Goal: Information Seeking & Learning: Find specific fact

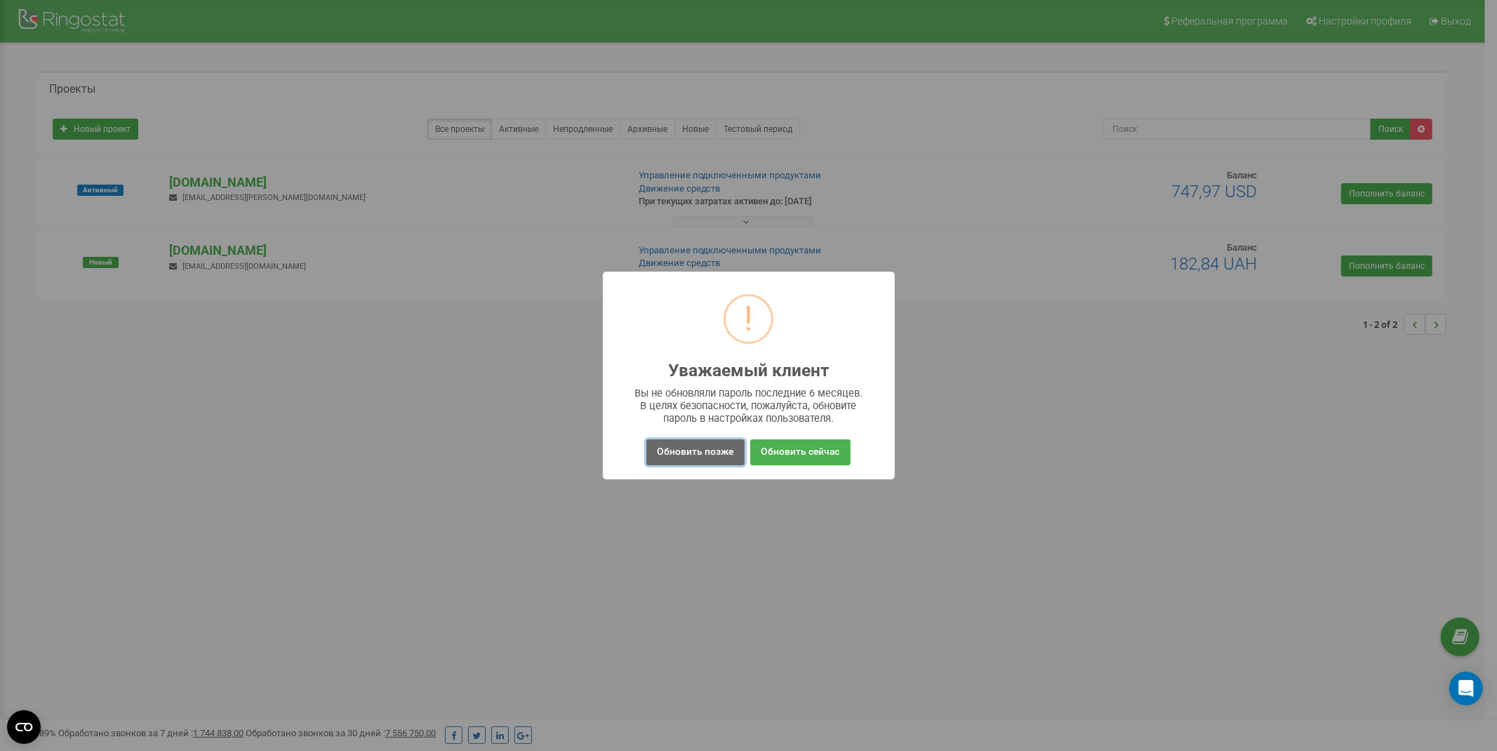
click at [717, 456] on button "Обновить позже" at bounding box center [695, 452] width 98 height 26
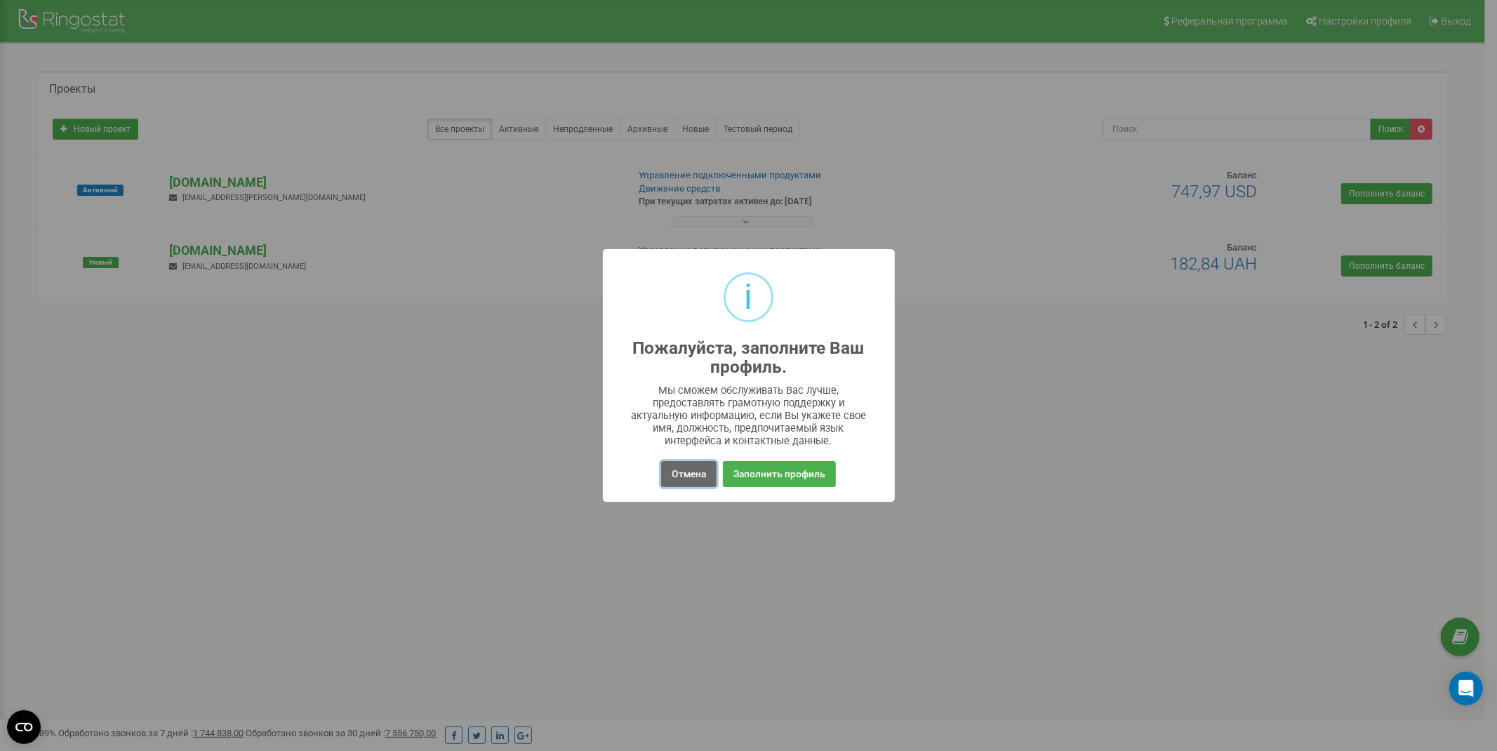
click at [697, 474] on button "Отмена" at bounding box center [688, 474] width 55 height 26
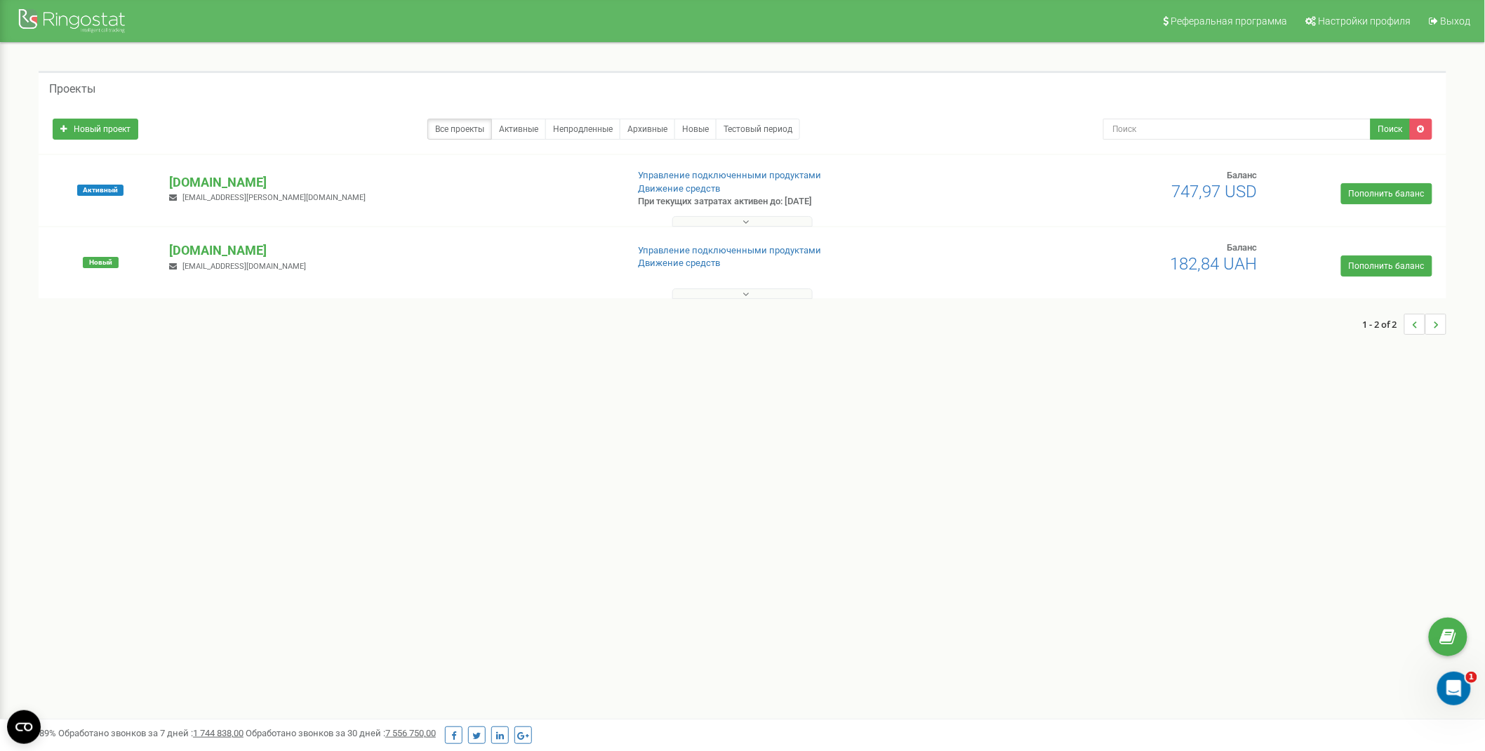
click at [351, 192] on div "zpolis.com.ua stanislav.ostrovskiy@gmail.com" at bounding box center [392, 188] width 467 height 31
click at [739, 222] on button at bounding box center [742, 221] width 140 height 11
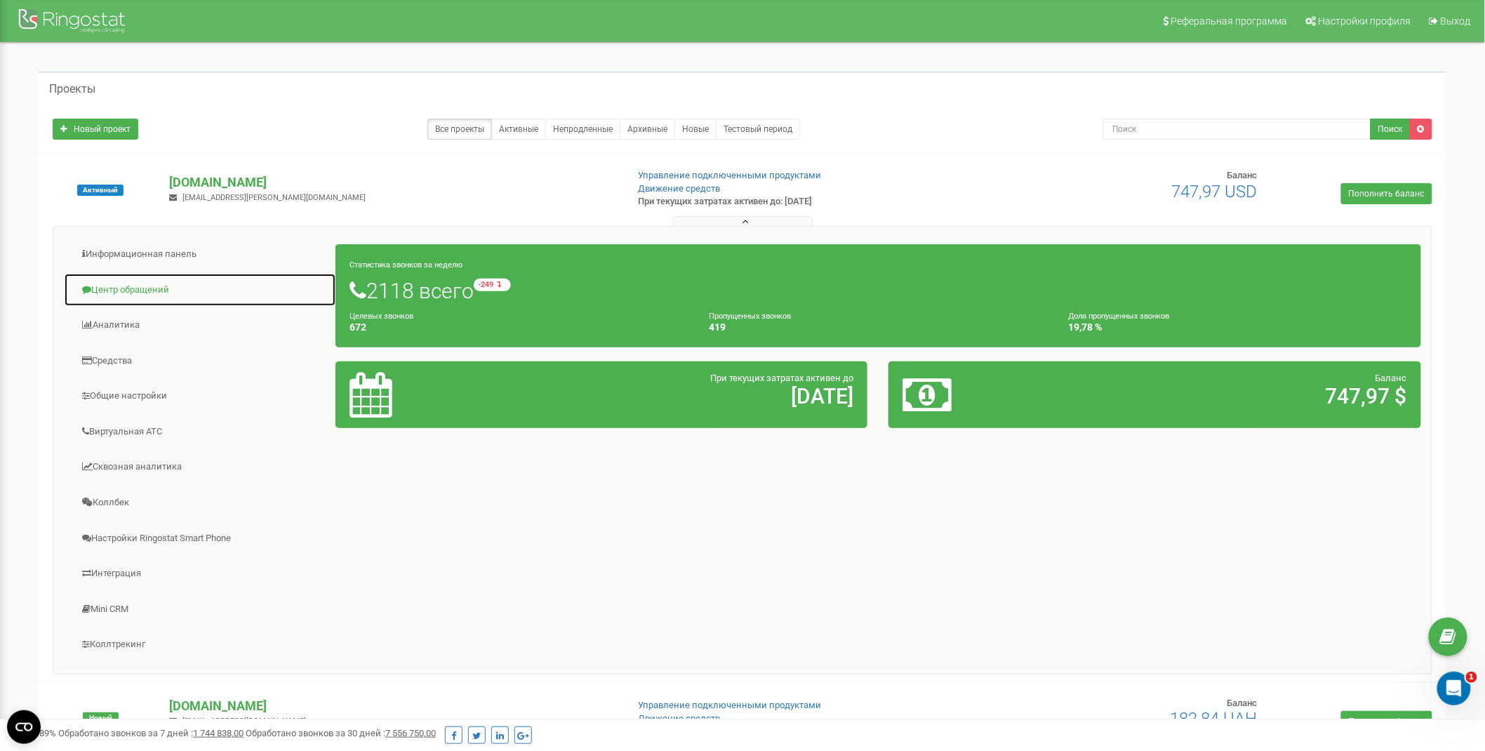
click at [138, 291] on link "Центр обращений" at bounding box center [200, 290] width 272 height 34
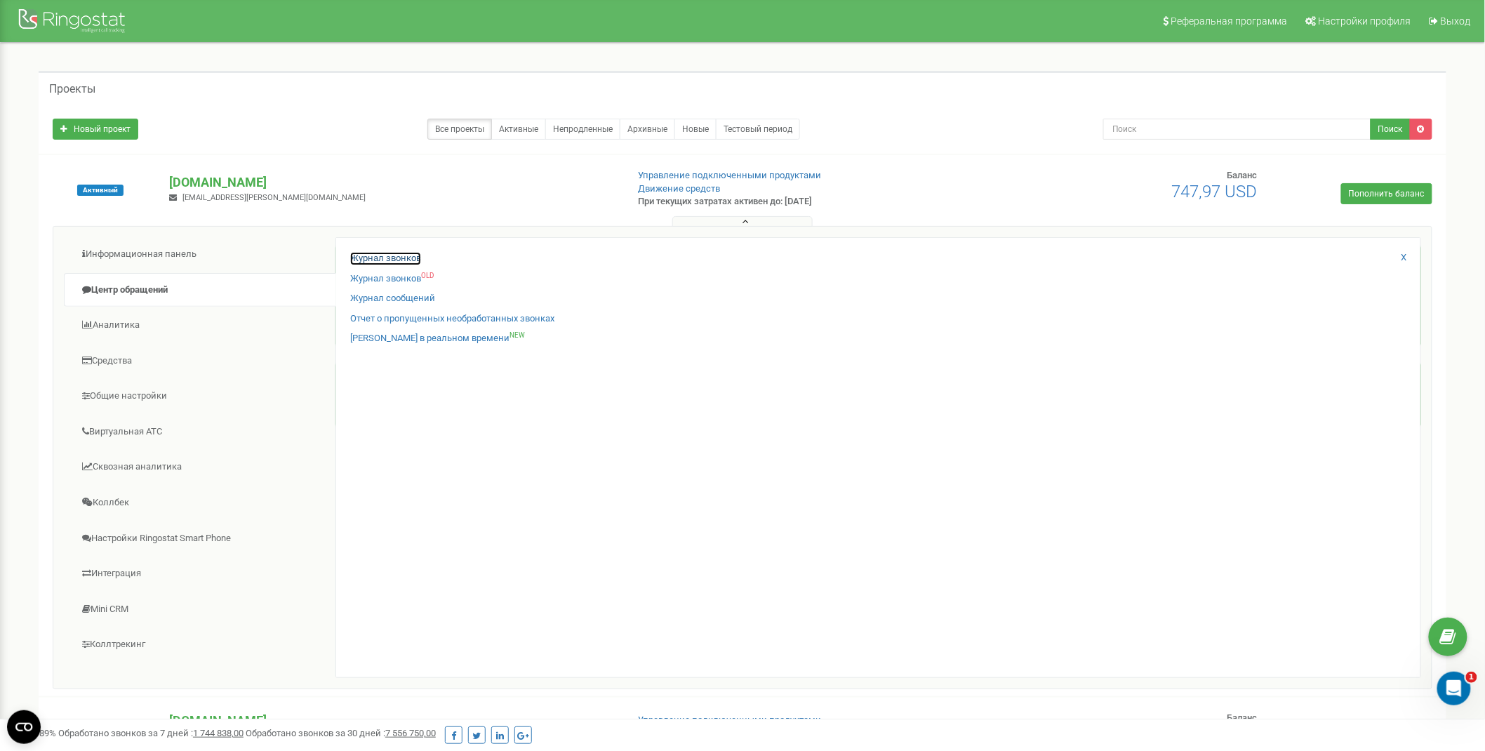
click at [373, 264] on link "Журнал звонков" at bounding box center [385, 258] width 71 height 13
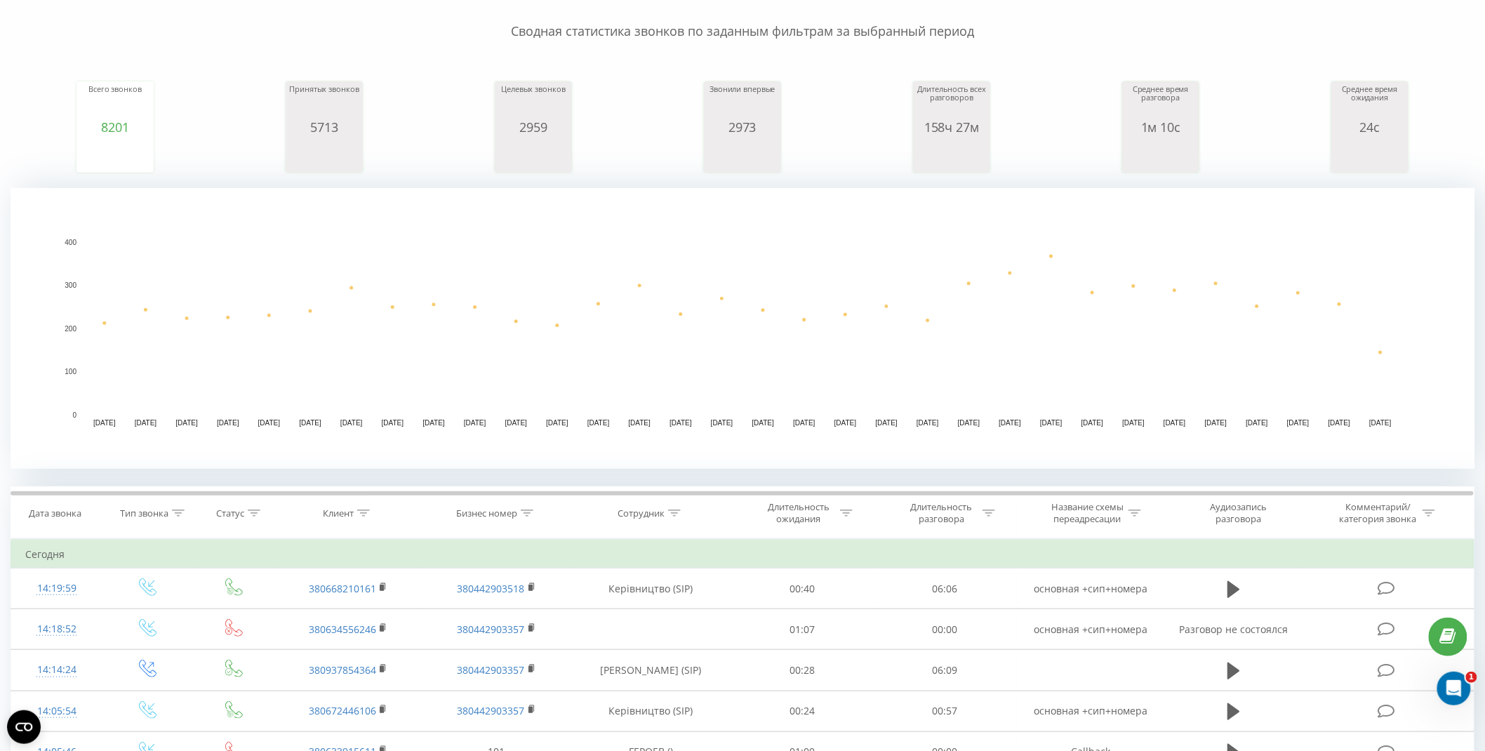
scroll to position [312, 0]
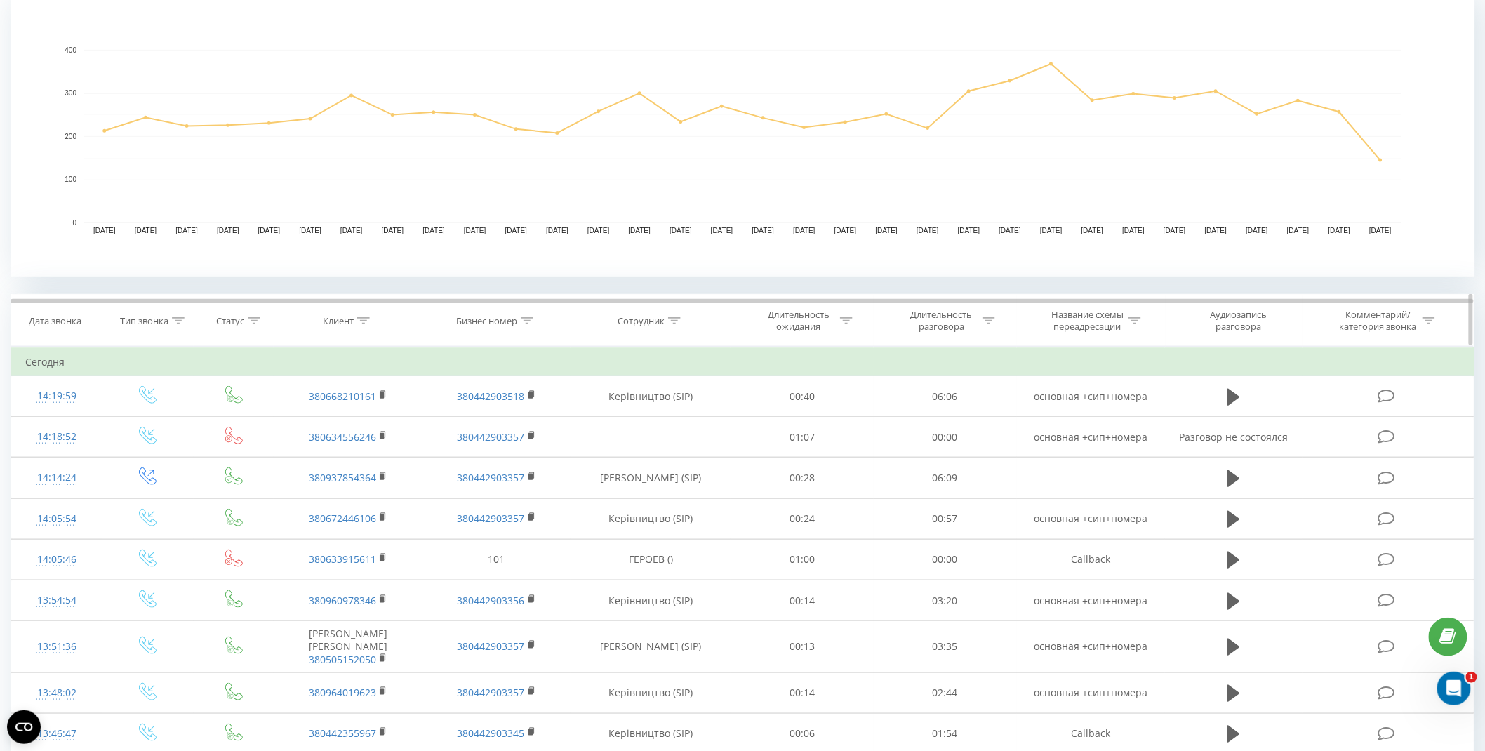
click at [524, 324] on icon at bounding box center [527, 320] width 13 height 7
click at [500, 429] on input "text" at bounding box center [497, 421] width 124 height 25
paste input "380442344111"
type input "380442344111"
click at [515, 445] on span "OK" at bounding box center [526, 449] width 39 height 22
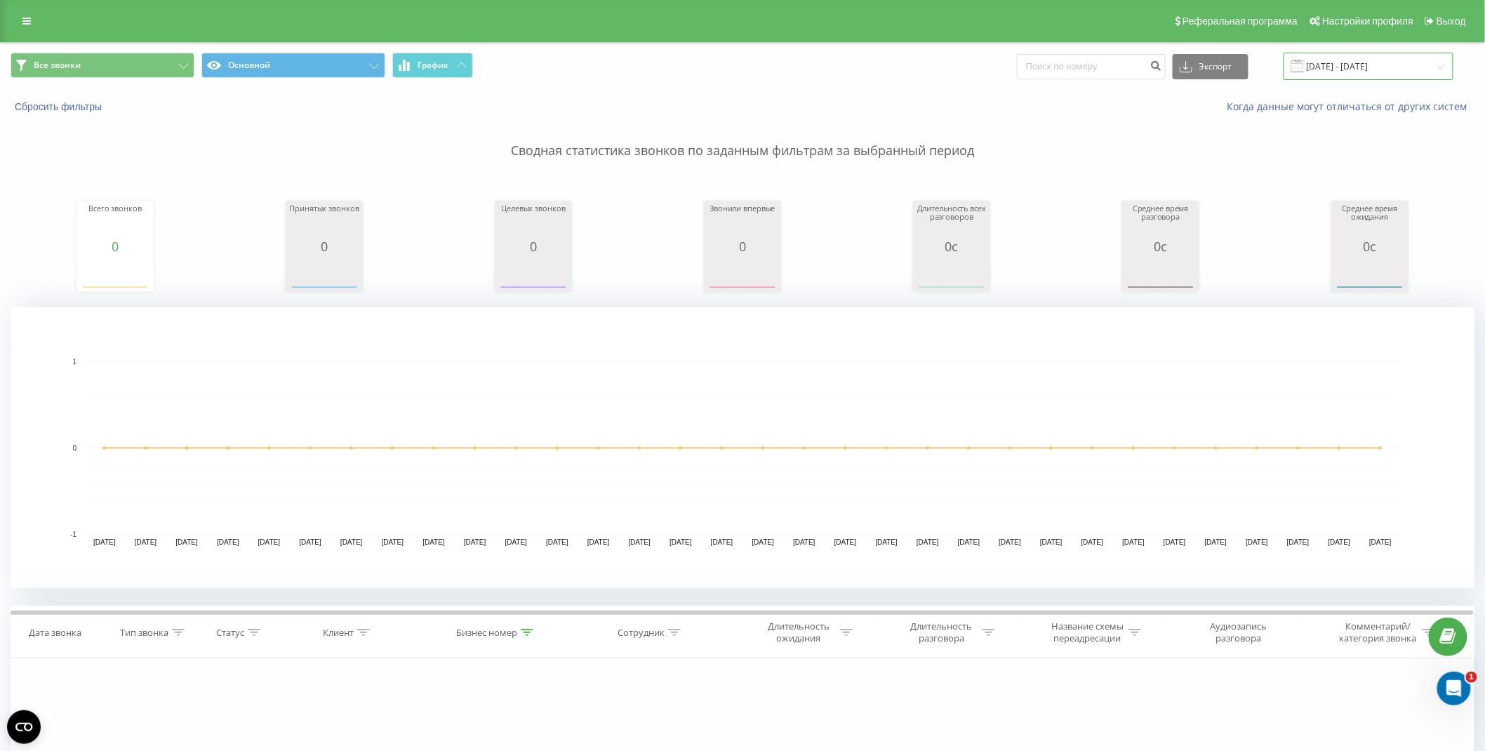
click at [1341, 61] on input "[DATE] - [DATE]" at bounding box center [1369, 66] width 170 height 27
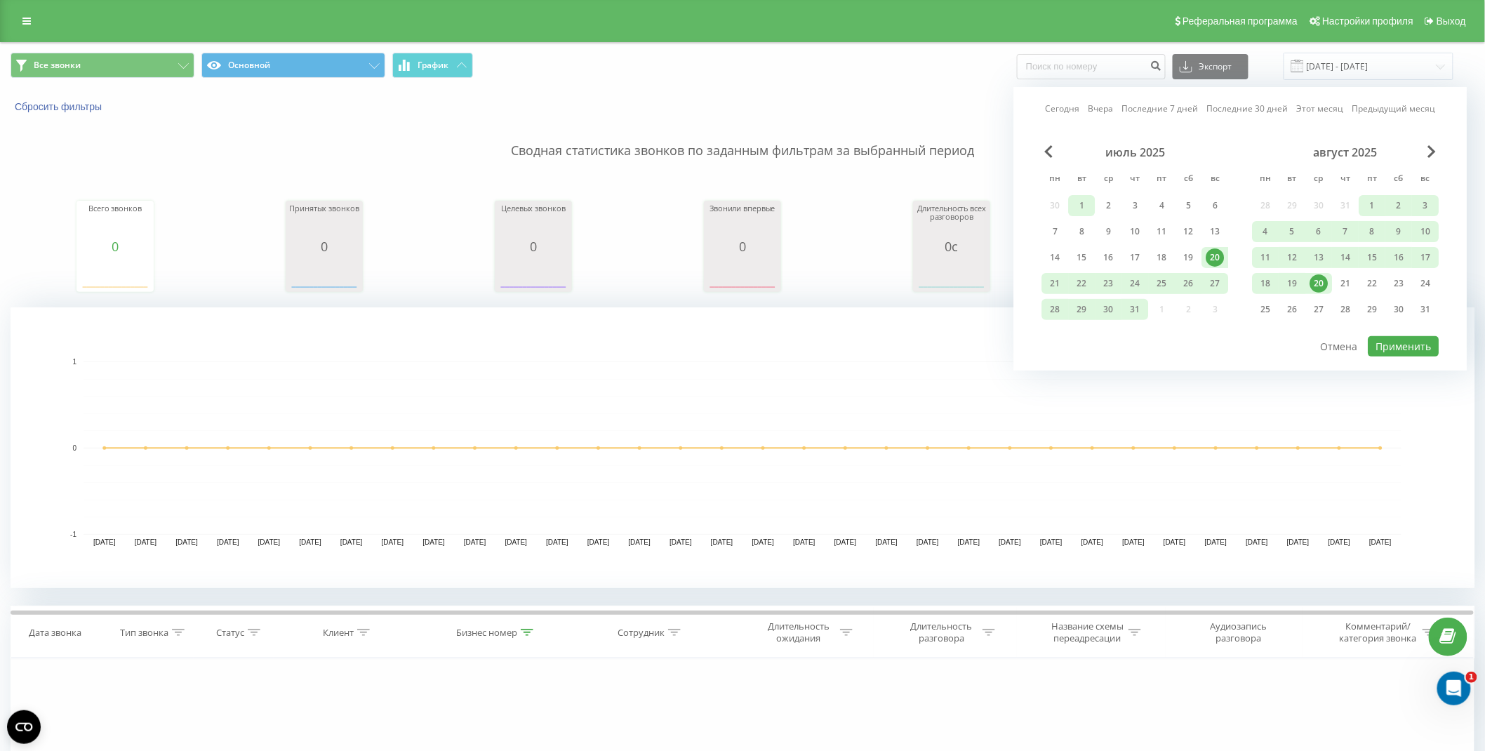
click at [1086, 204] on div "1" at bounding box center [1082, 206] width 18 height 18
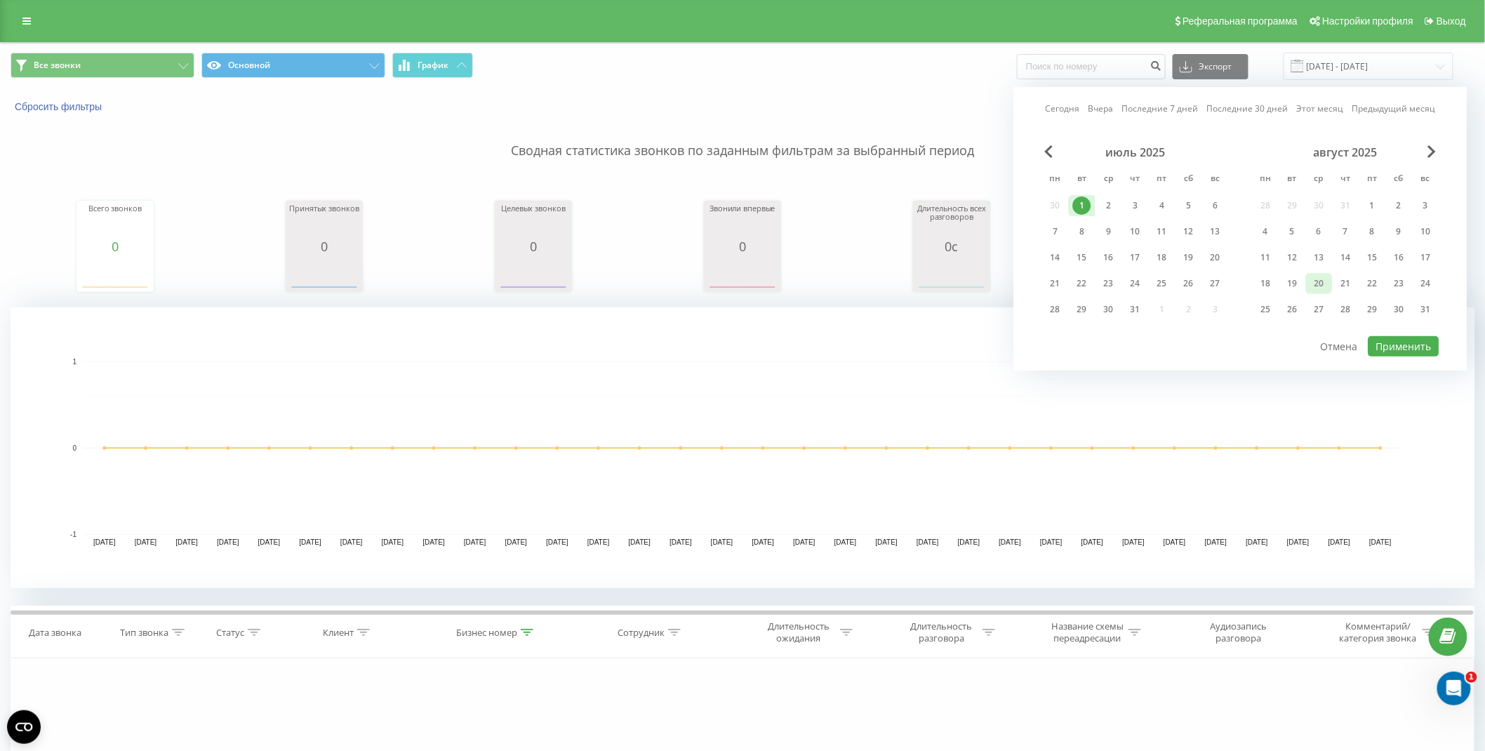
click at [1318, 285] on div "20" at bounding box center [1319, 283] width 18 height 18
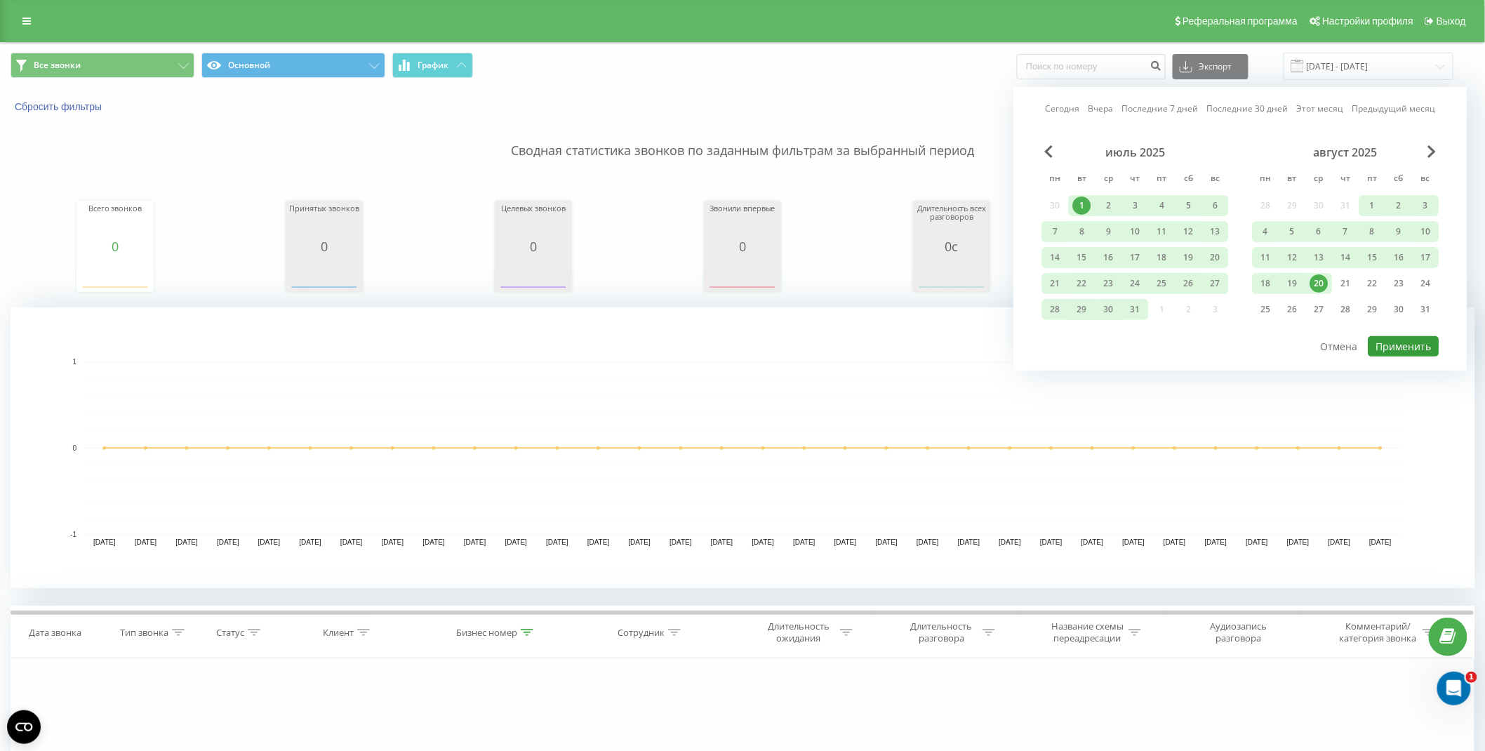
click at [1394, 340] on button "Применить" at bounding box center [1404, 346] width 71 height 20
type input "[DATE] - [DATE]"
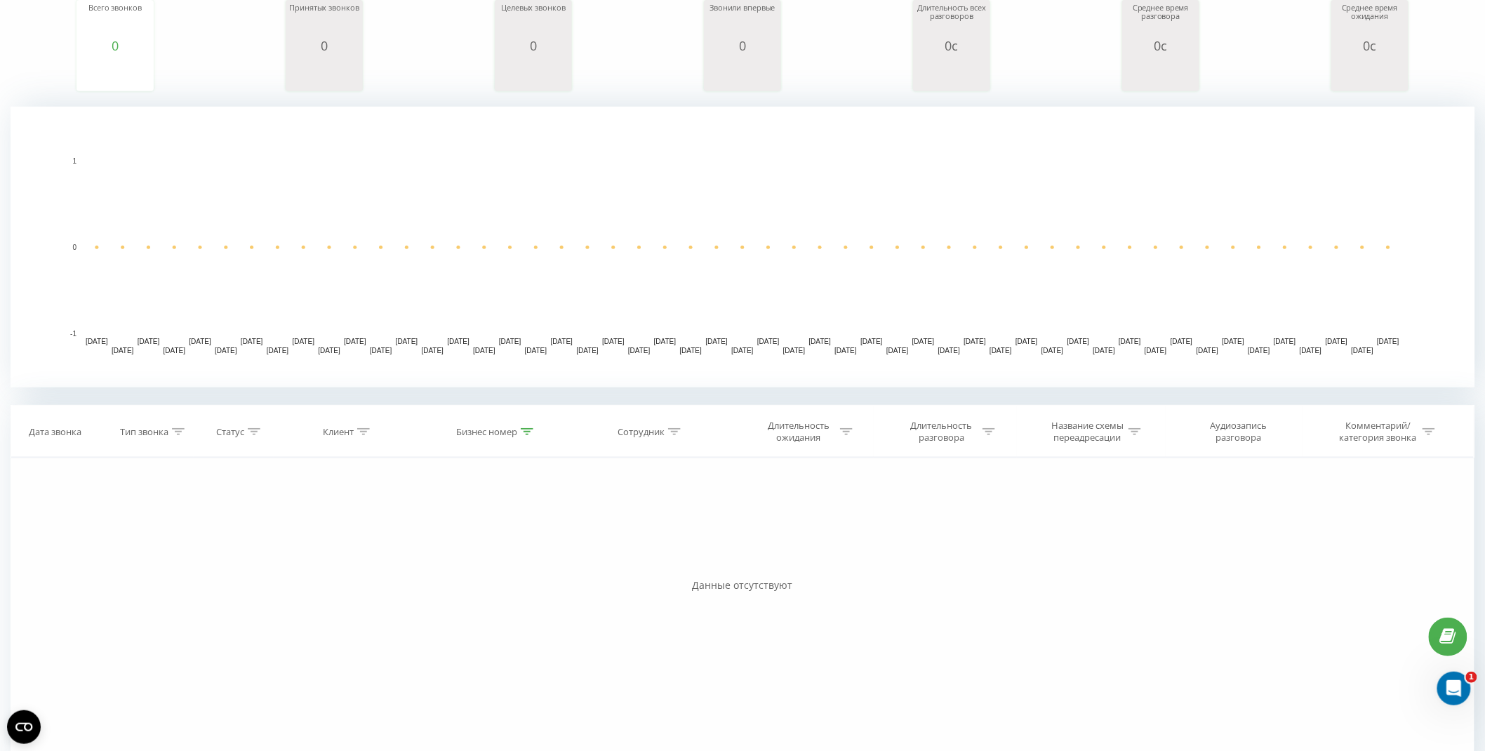
scroll to position [235, 0]
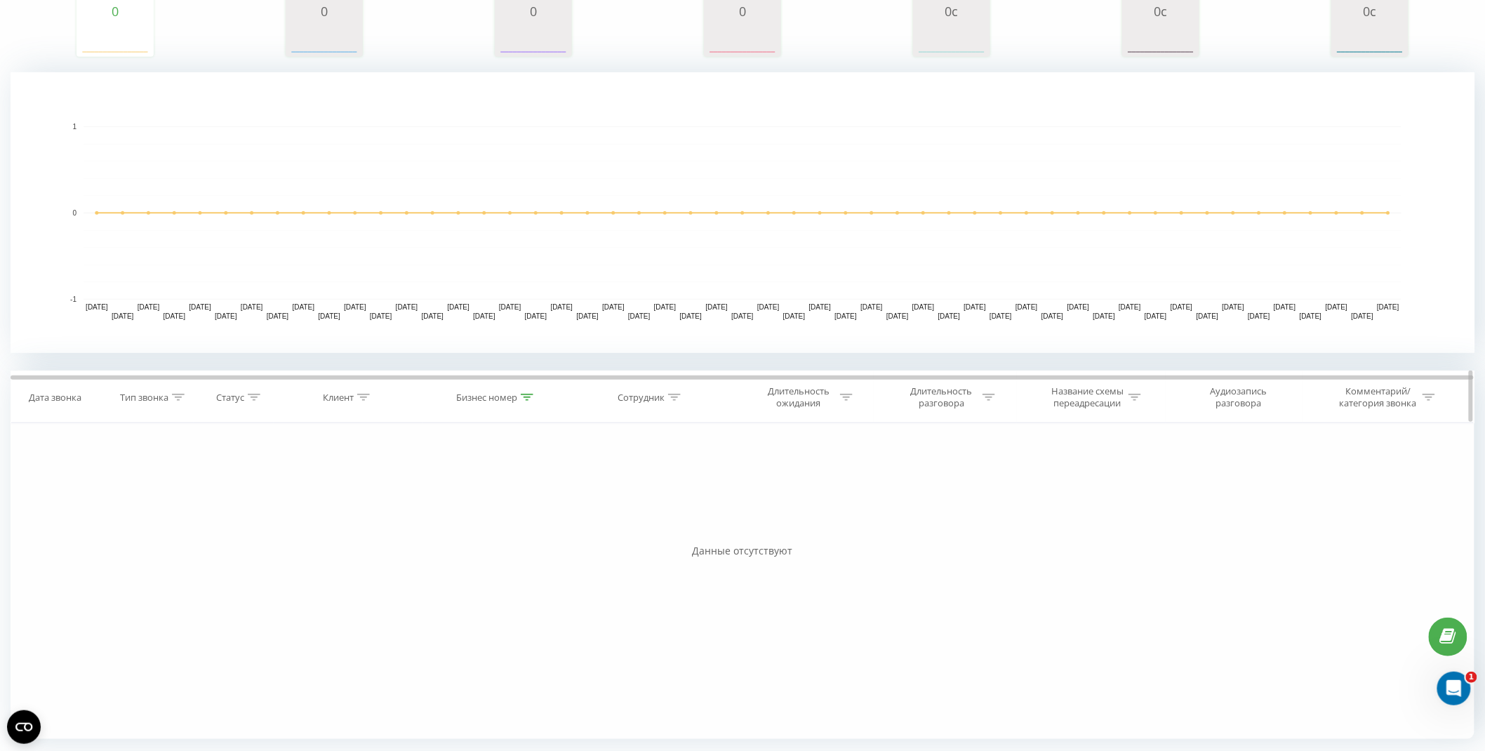
click at [532, 397] on icon at bounding box center [527, 397] width 13 height 7
click at [500, 498] on input "380442344111" at bounding box center [497, 498] width 124 height 25
click at [503, 498] on input "380442344111" at bounding box center [497, 498] width 124 height 25
click at [521, 528] on span "OK" at bounding box center [526, 525] width 39 height 22
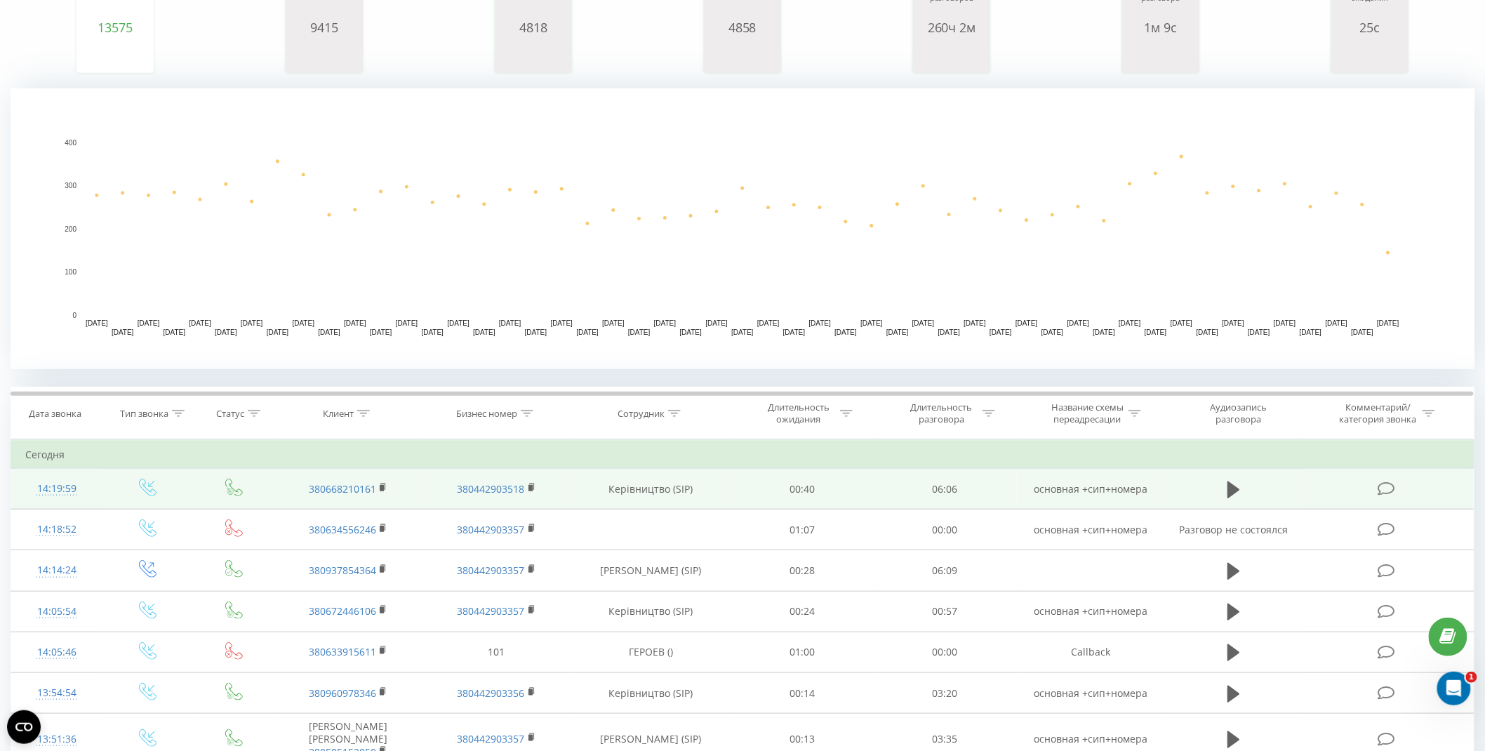
scroll to position [234, 0]
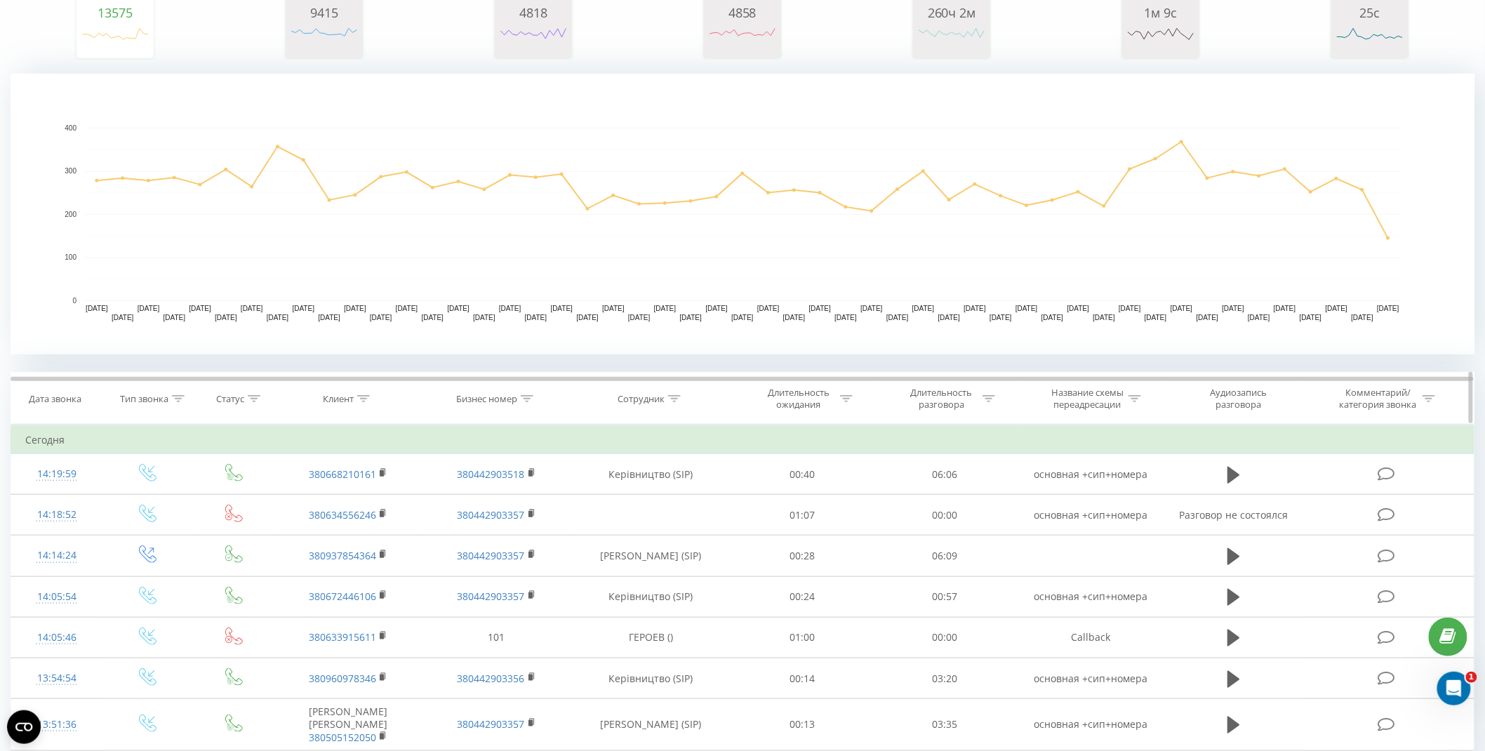
click at [365, 400] on icon at bounding box center [363, 398] width 13 height 7
click at [359, 505] on input "text" at bounding box center [348, 499] width 124 height 25
paste input "380442344111"
type input "380442344111"
click at [382, 526] on span "OK" at bounding box center [377, 527] width 39 height 22
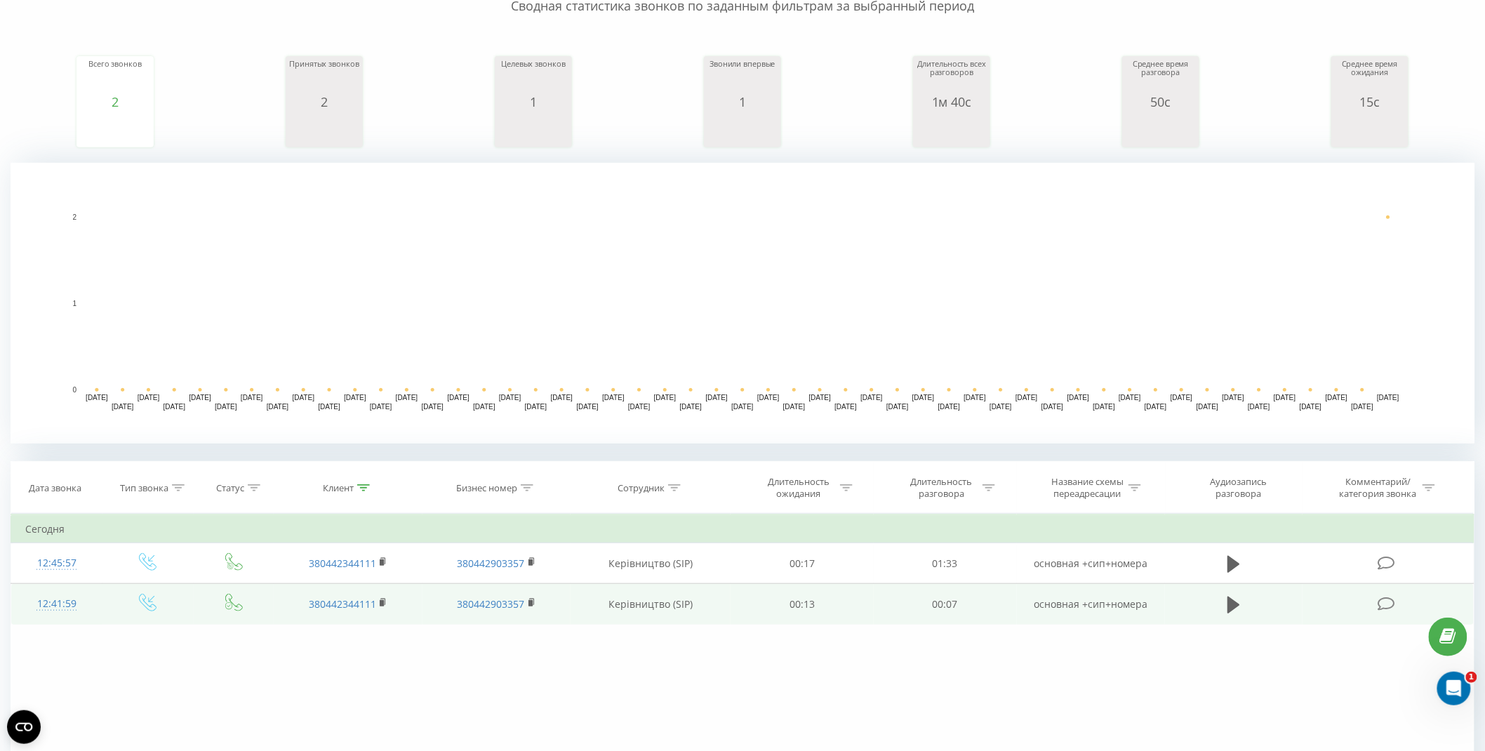
scroll to position [276, 0]
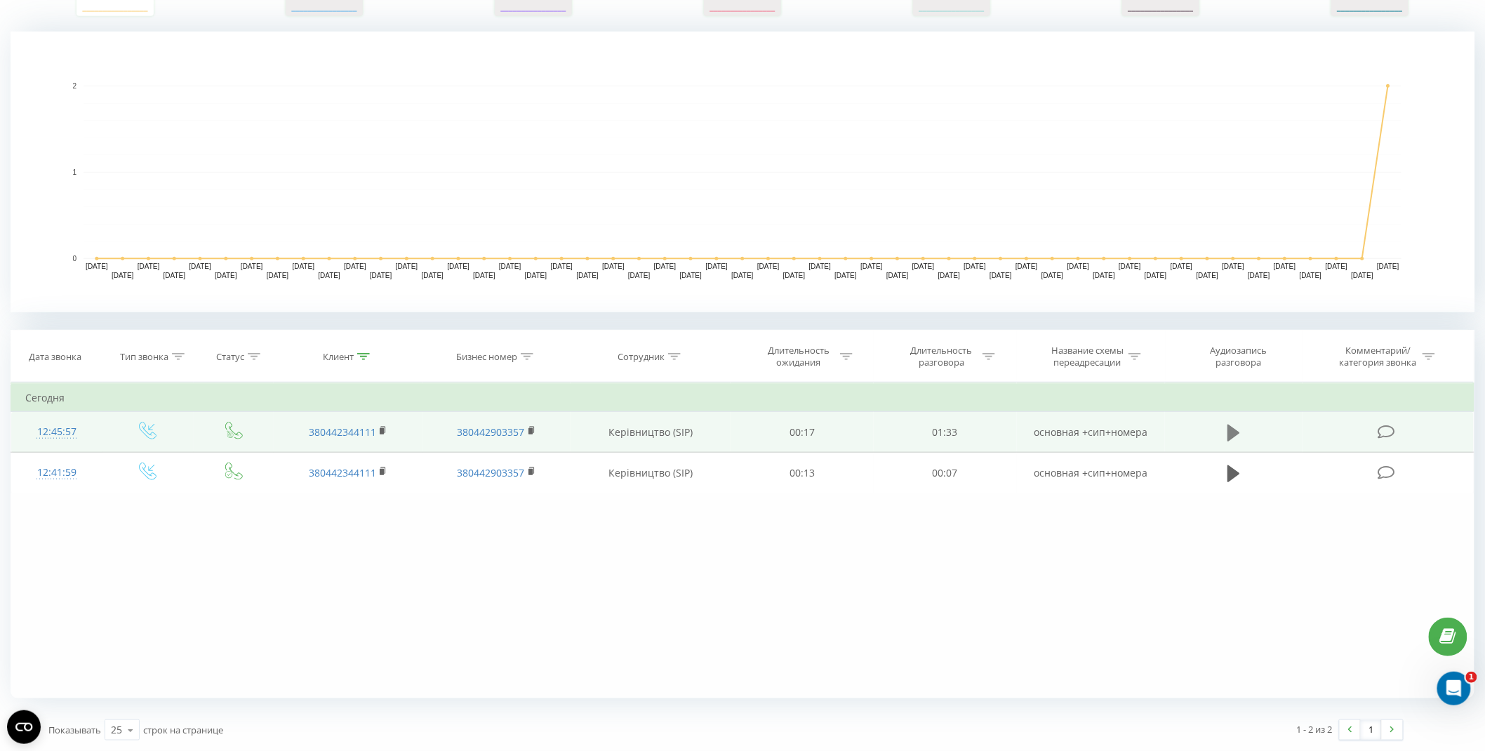
click at [1232, 432] on icon at bounding box center [1234, 432] width 13 height 17
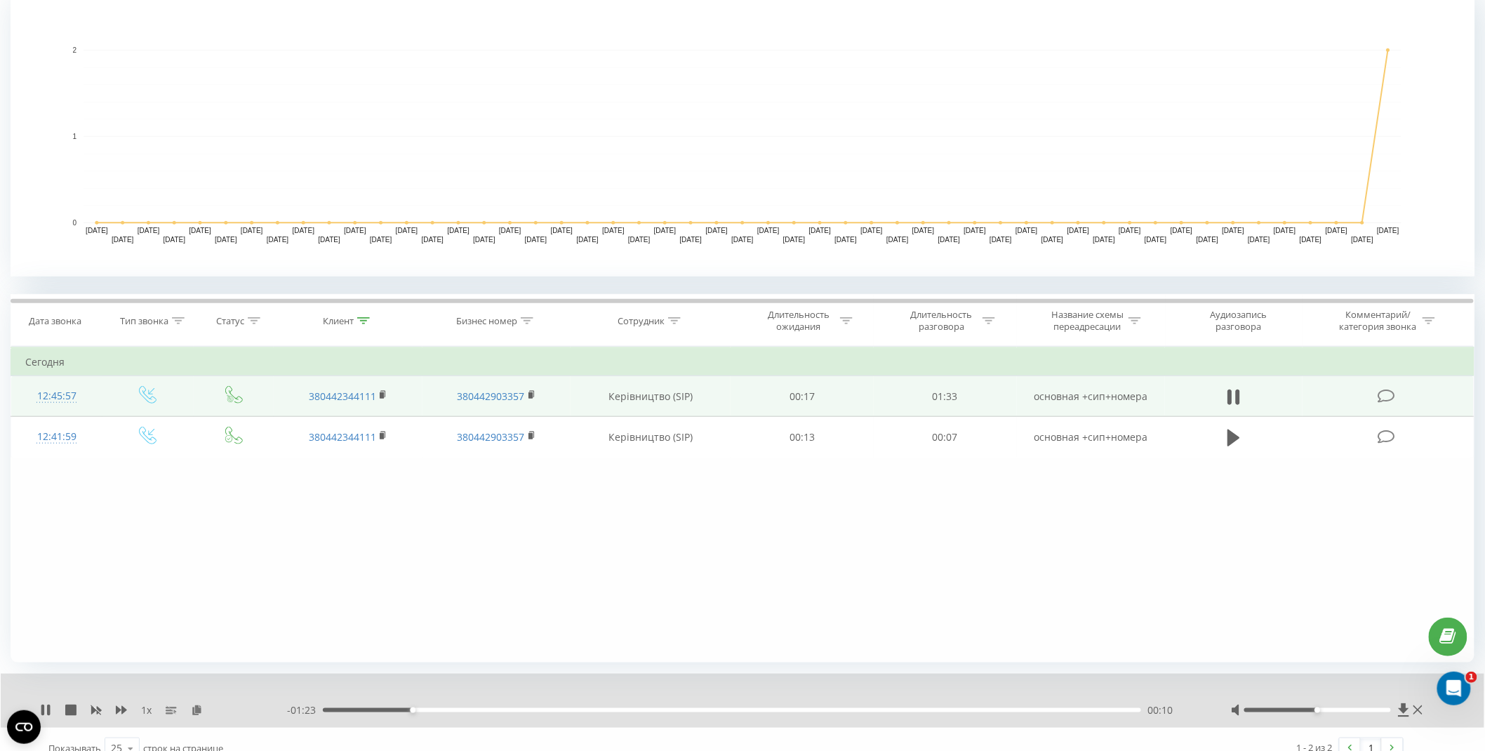
scroll to position [330, 0]
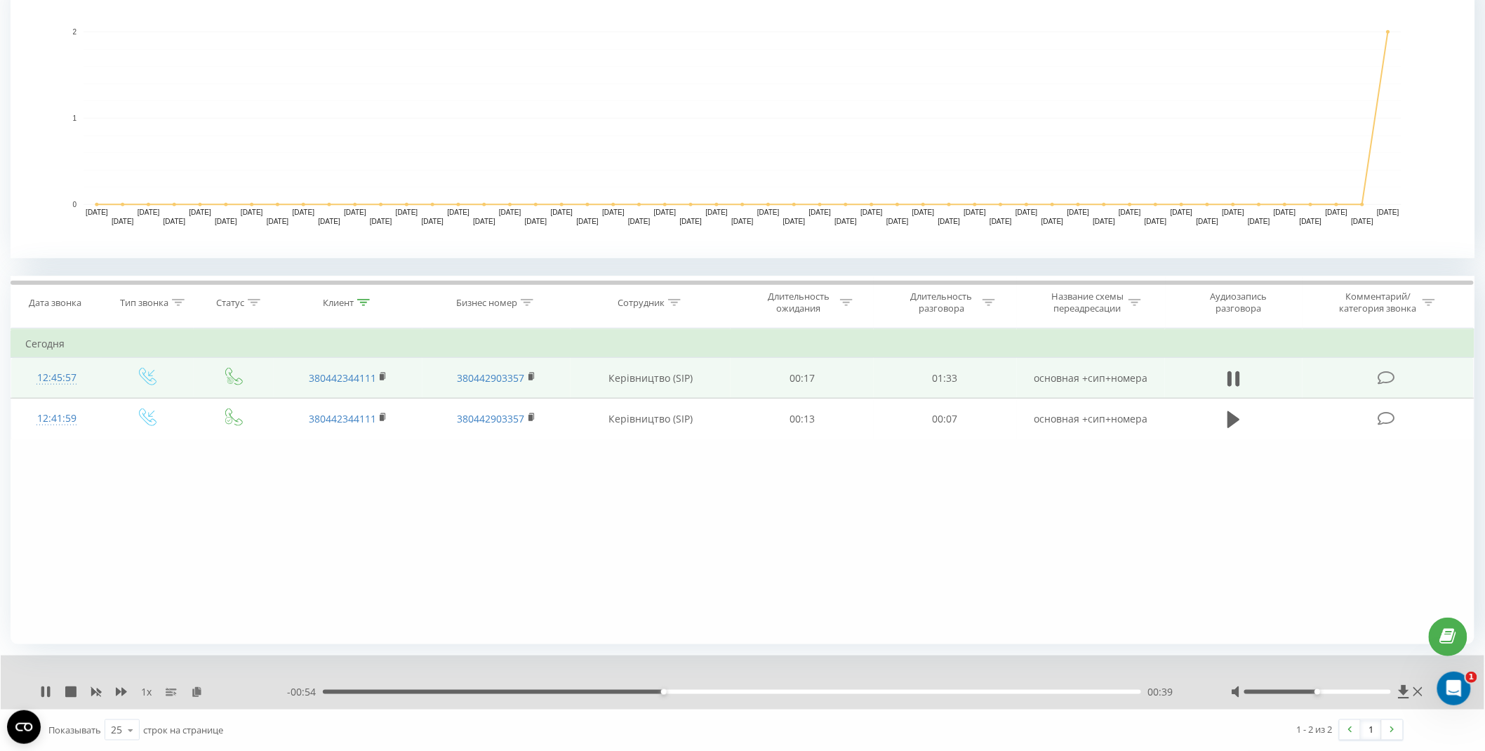
click at [1209, 493] on div "Фильтровать по условию Равно Введите значение Отмена OK Фильтровать по условию …" at bounding box center [743, 486] width 1464 height 316
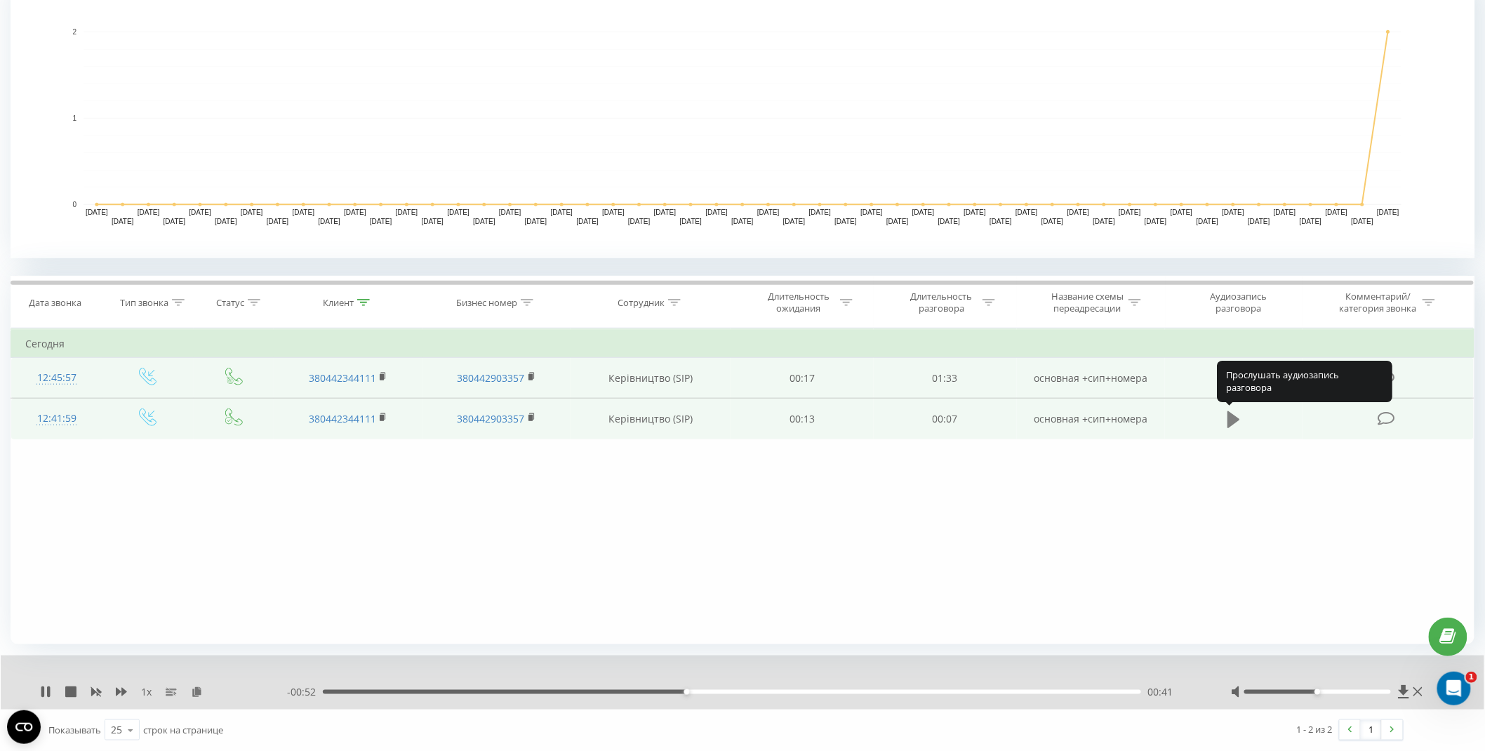
click at [1239, 419] on icon at bounding box center [1234, 419] width 13 height 17
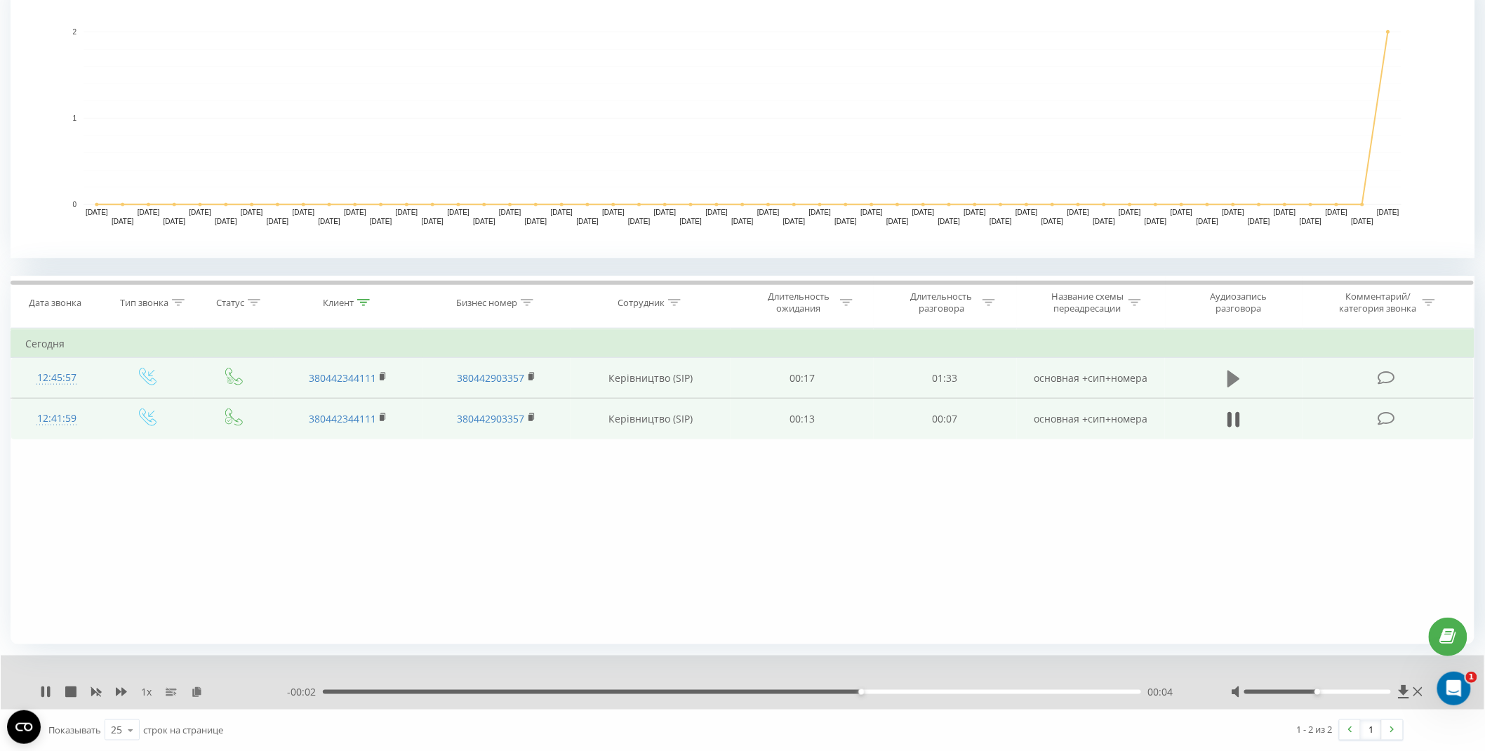
click at [1239, 374] on icon at bounding box center [1234, 379] width 13 height 20
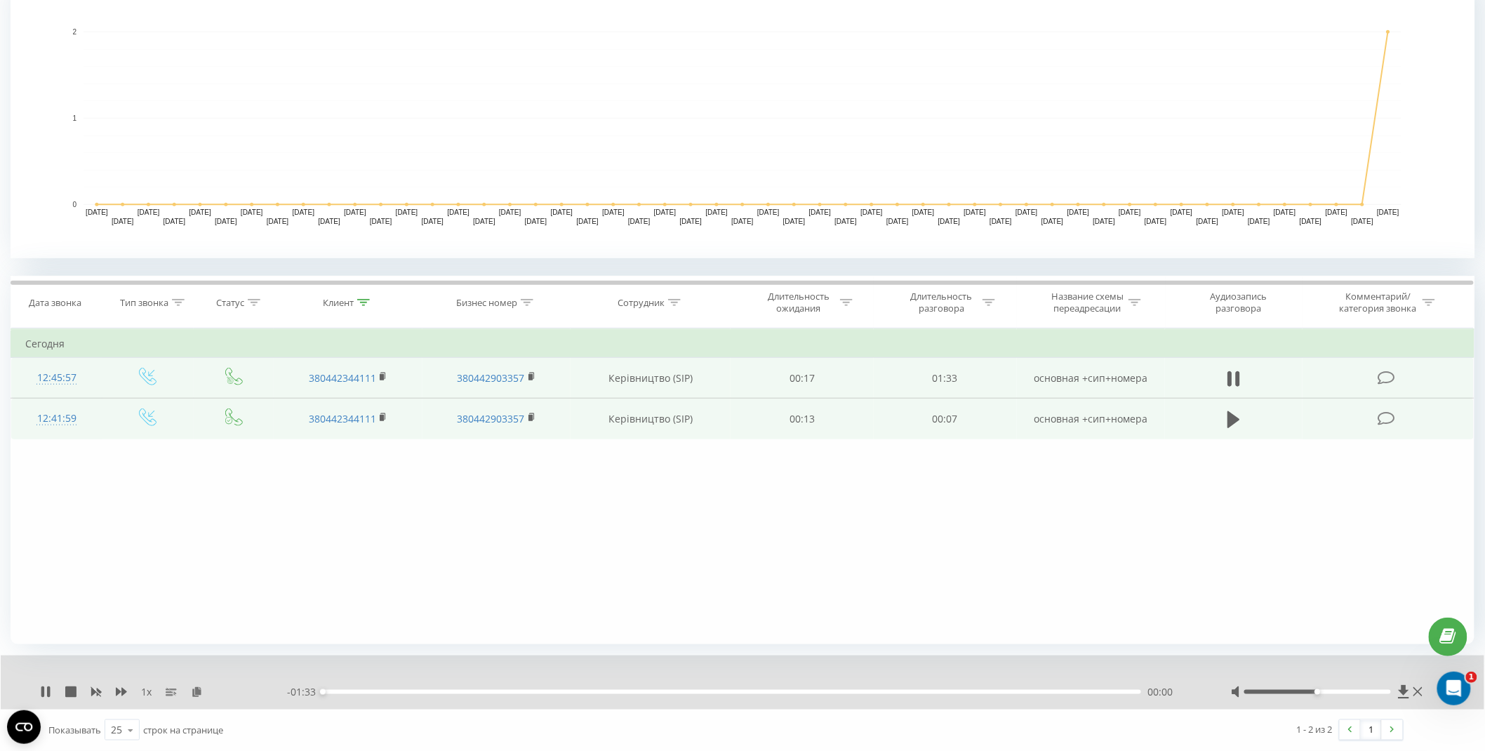
click at [613, 688] on div "- 01:33 00:00 00:00" at bounding box center [742, 692] width 910 height 14
click at [623, 693] on div "- 01:33 00:00 00:00" at bounding box center [742, 692] width 910 height 14
click at [630, 692] on div "00:41" at bounding box center [732, 692] width 818 height 4
drag, startPoint x: 789, startPoint y: 695, endPoint x: 811, endPoint y: 692, distance: 22.6
click at [790, 695] on div "- 00:55 00:37 00:37" at bounding box center [742, 692] width 910 height 14
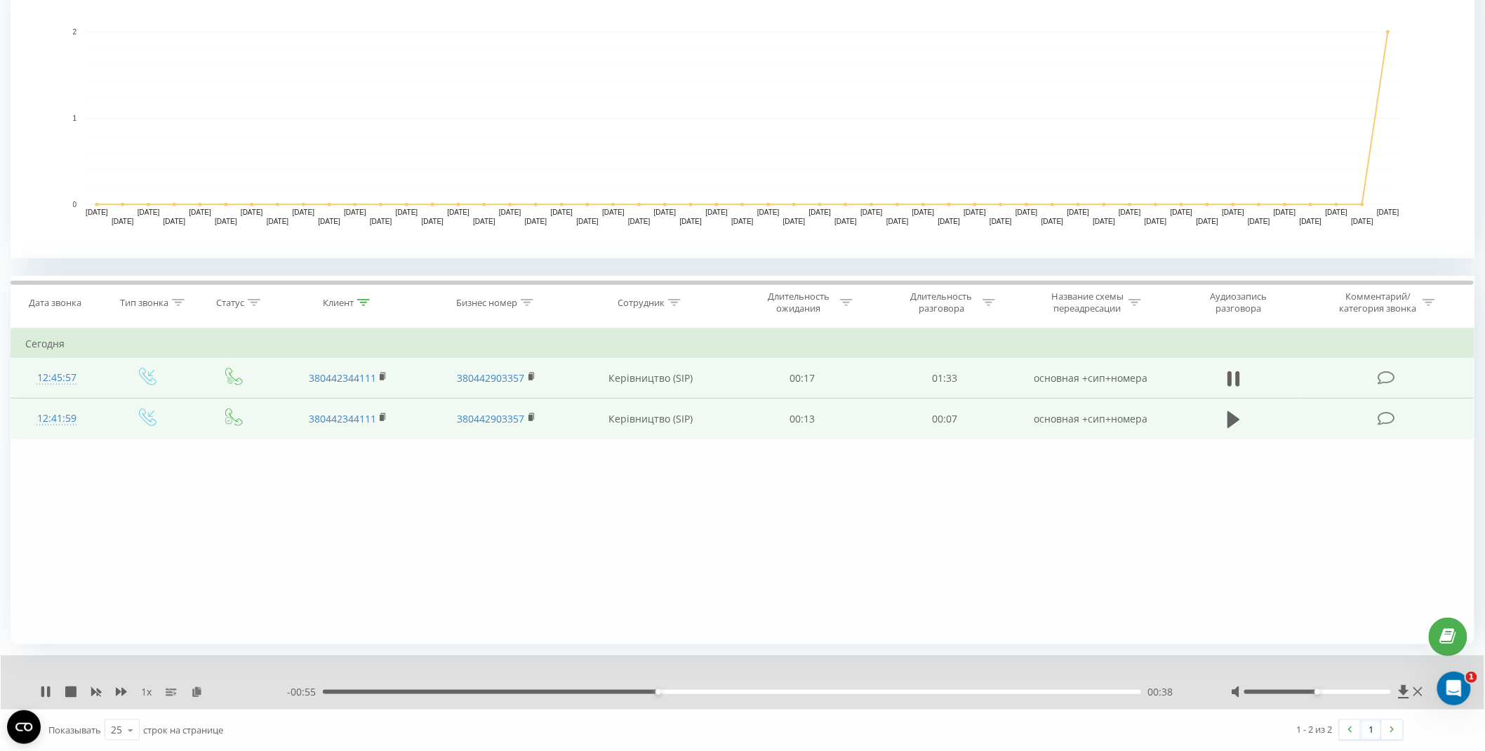
click at [936, 696] on div "- 00:55 00:38 00:38" at bounding box center [742, 692] width 910 height 14
click at [936, 692] on div "00:38" at bounding box center [732, 692] width 818 height 4
click at [46, 691] on icon at bounding box center [45, 691] width 11 height 11
